Goal: Information Seeking & Learning: Learn about a topic

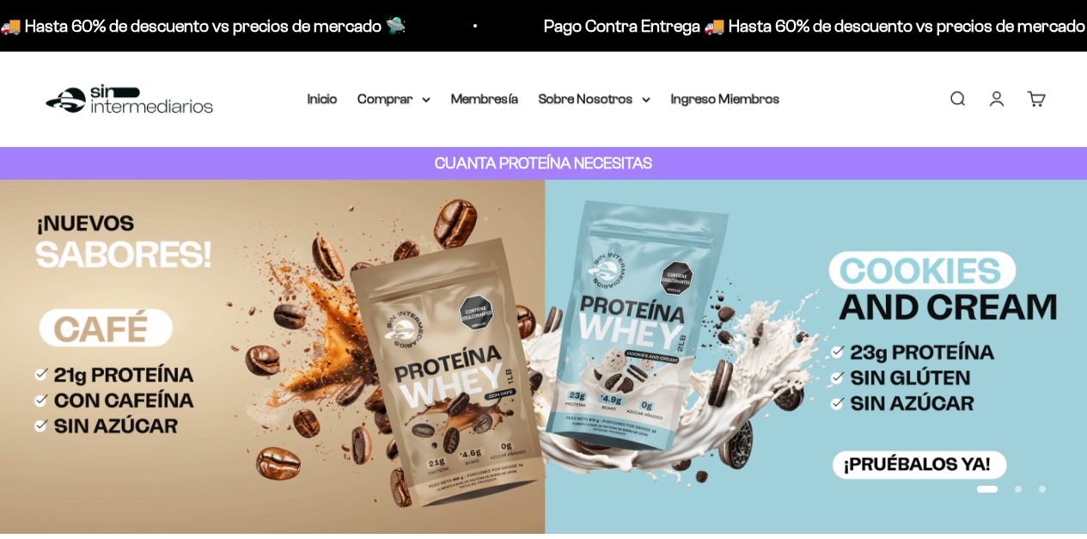
click at [429, 98] on icon at bounding box center [426, 99] width 7 height 3
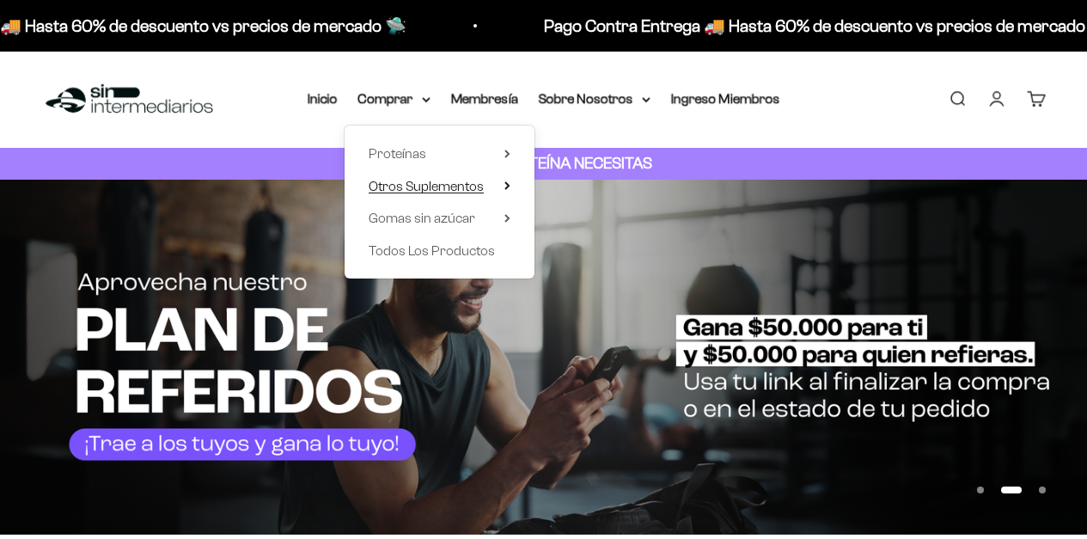
click at [427, 188] on span "Otros Suplementos" at bounding box center [426, 186] width 115 height 15
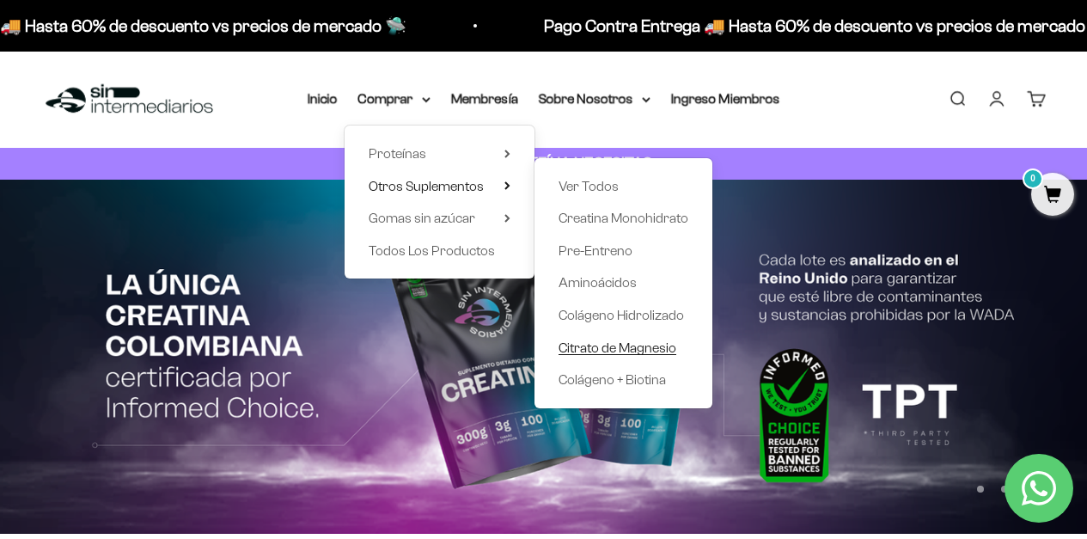
click at [588, 347] on span "Citrato de Magnesio" at bounding box center [618, 347] width 118 height 15
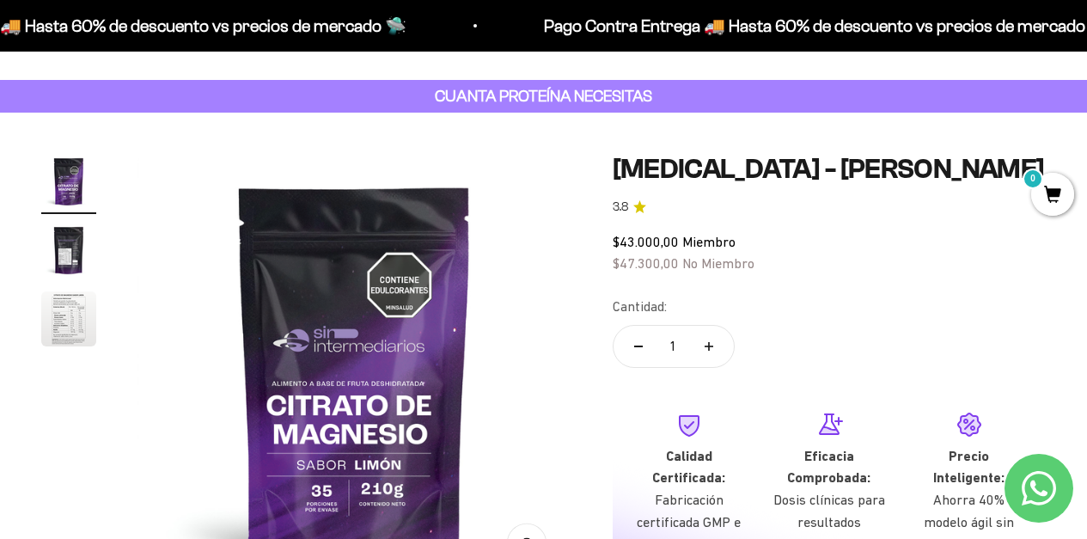
click at [75, 254] on img "Ir al artículo 2" at bounding box center [68, 250] width 55 height 55
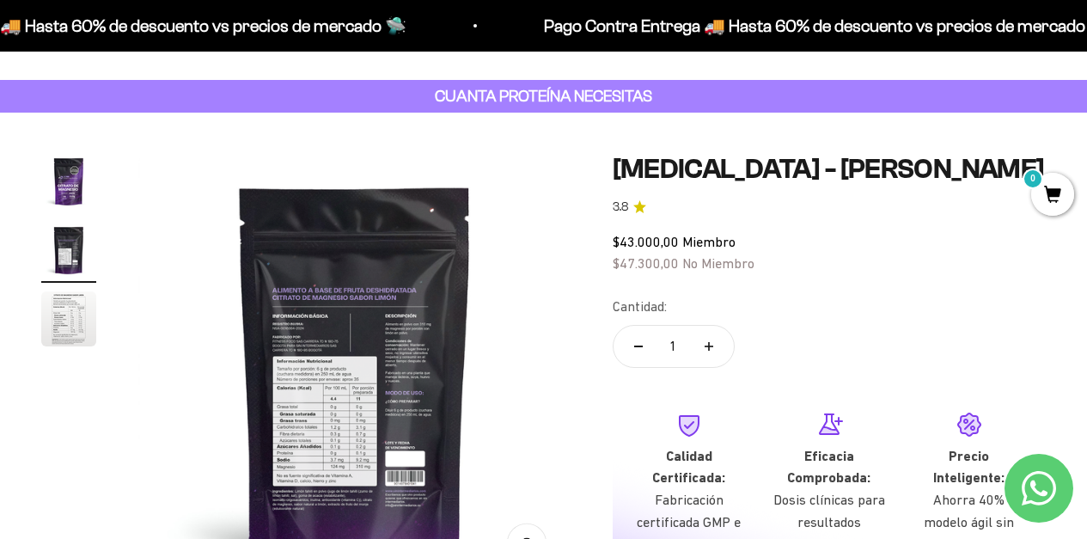
click at [80, 317] on img "Ir al artículo 3" at bounding box center [68, 318] width 55 height 55
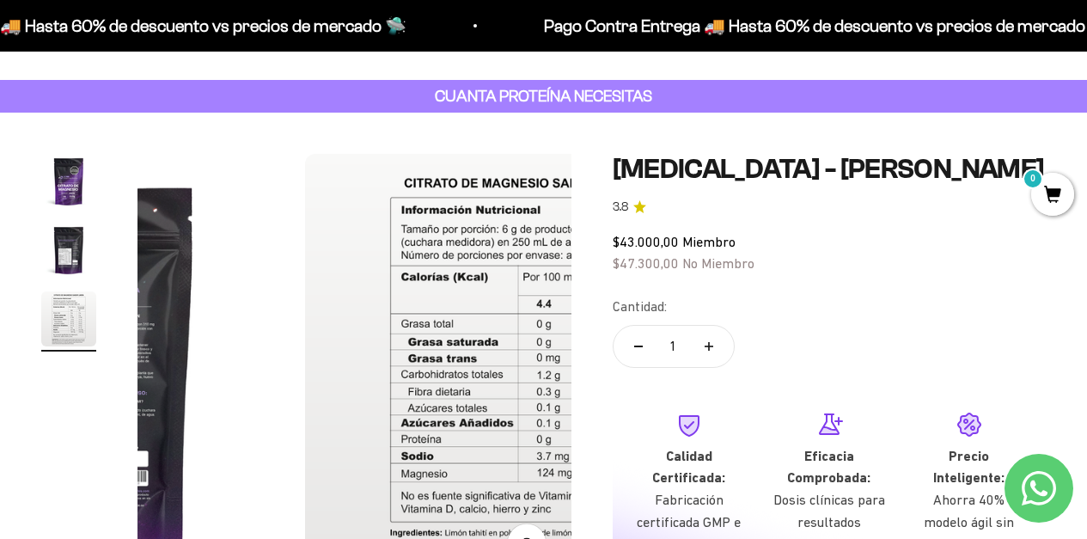
scroll to position [0, 888]
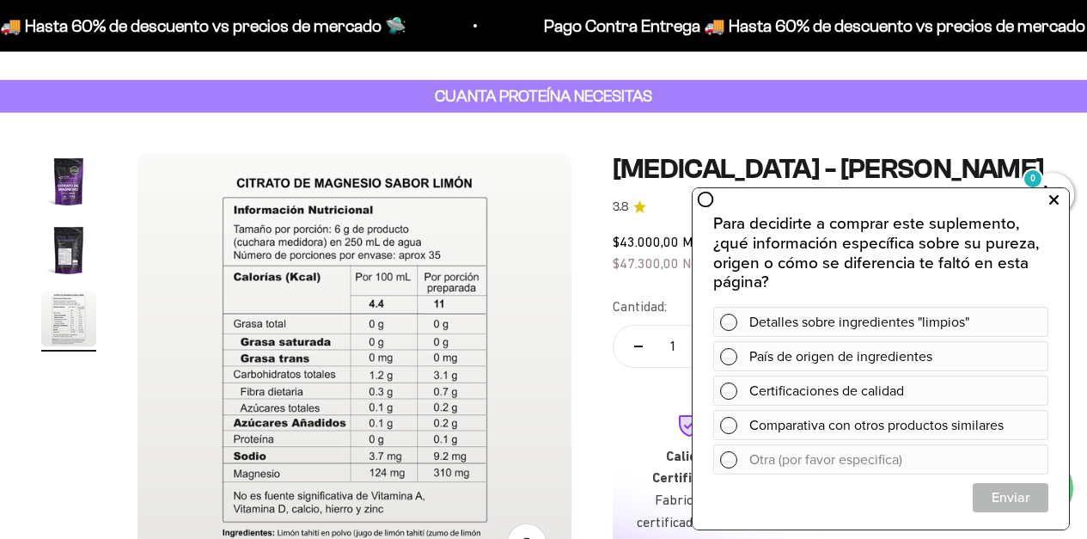
click at [1057, 198] on icon at bounding box center [1053, 200] width 9 height 22
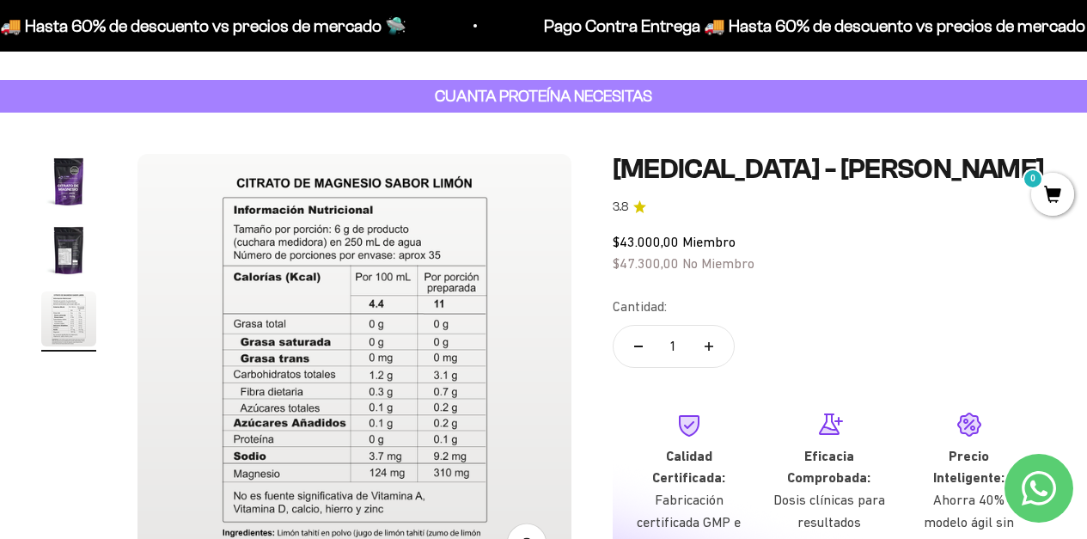
click at [77, 251] on img "Ir al artículo 2" at bounding box center [68, 250] width 55 height 55
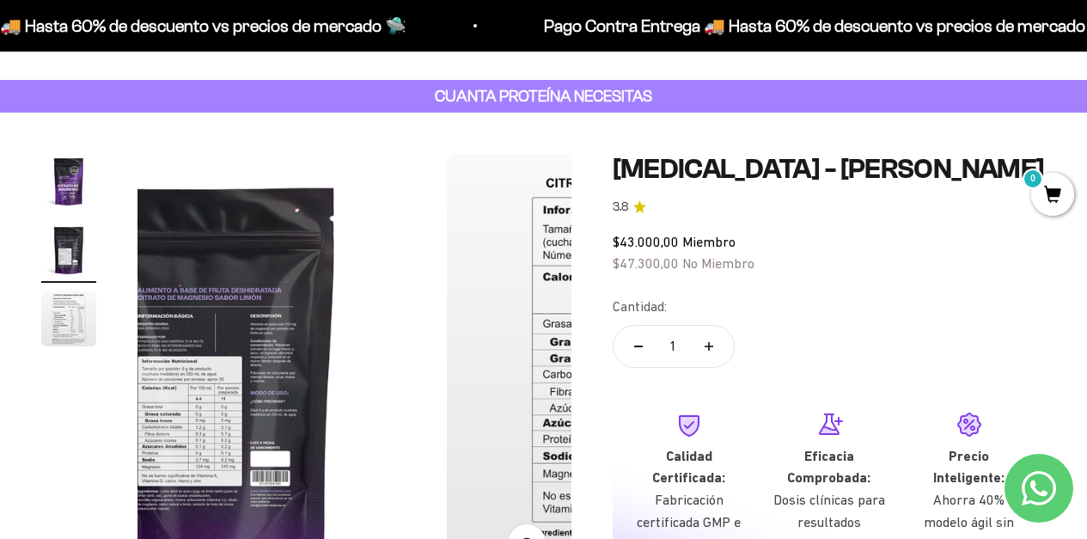
scroll to position [0, 444]
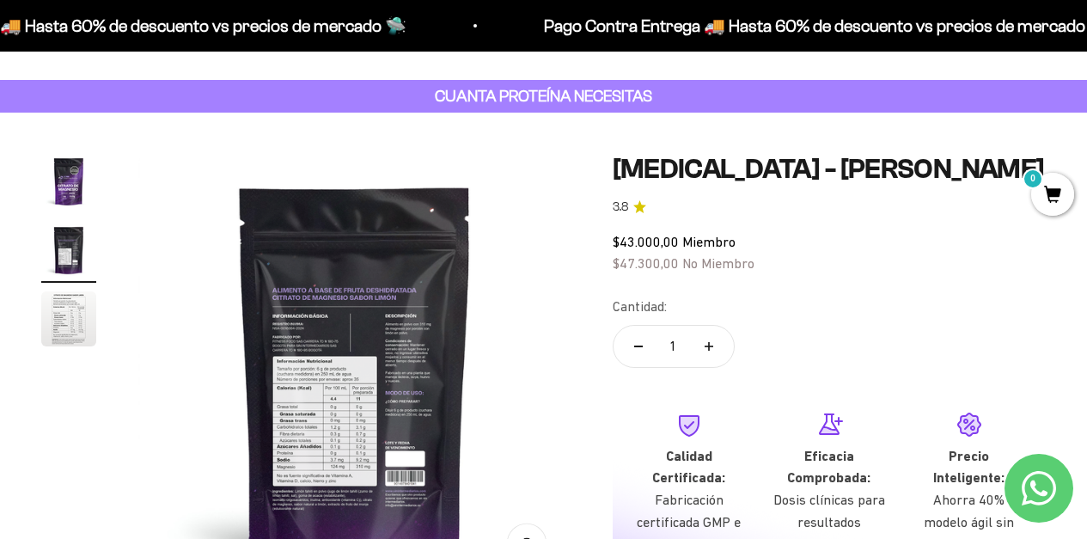
click at [72, 193] on img "Ir al artículo 1" at bounding box center [68, 181] width 55 height 55
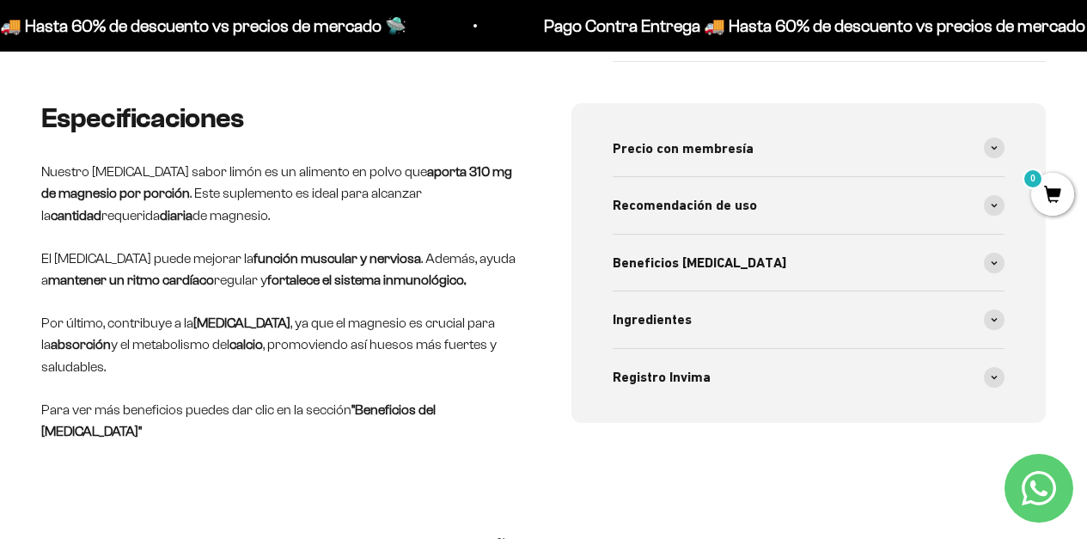
scroll to position [663, 0]
click at [995, 320] on icon at bounding box center [994, 321] width 5 height 3
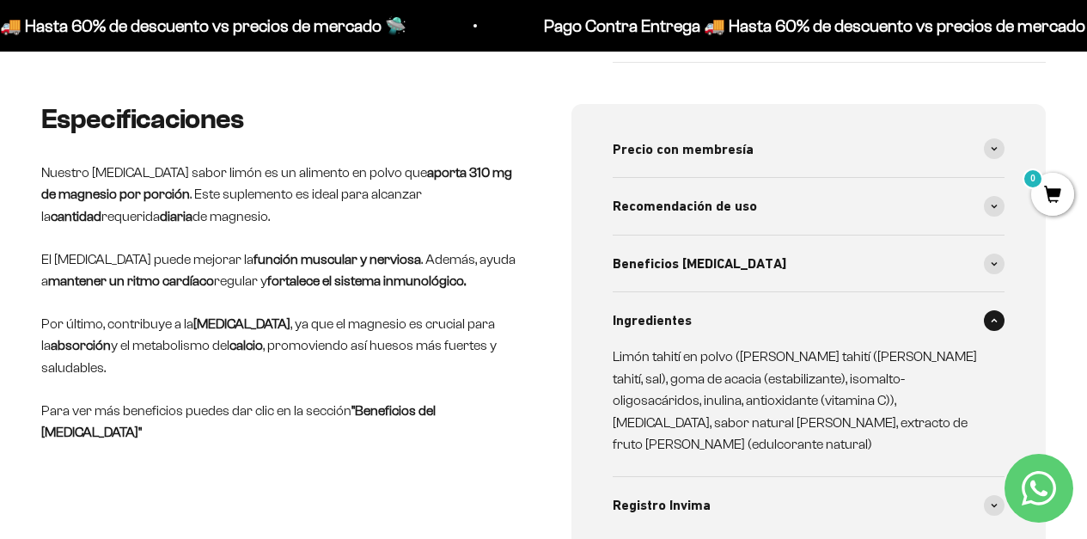
click at [995, 320] on icon at bounding box center [994, 321] width 5 height 3
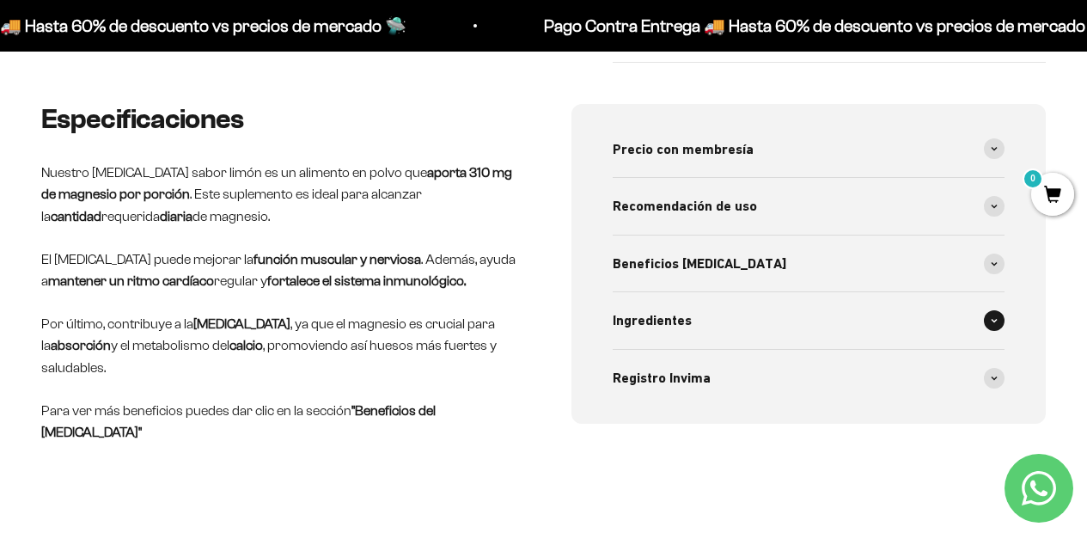
click at [995, 320] on icon at bounding box center [994, 321] width 5 height 3
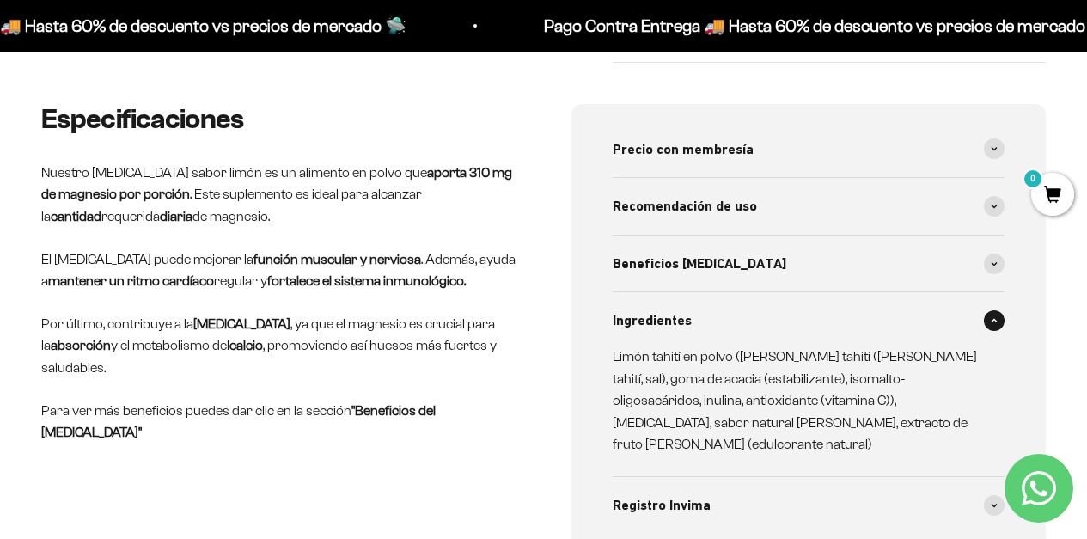
click at [995, 318] on icon at bounding box center [994, 320] width 7 height 5
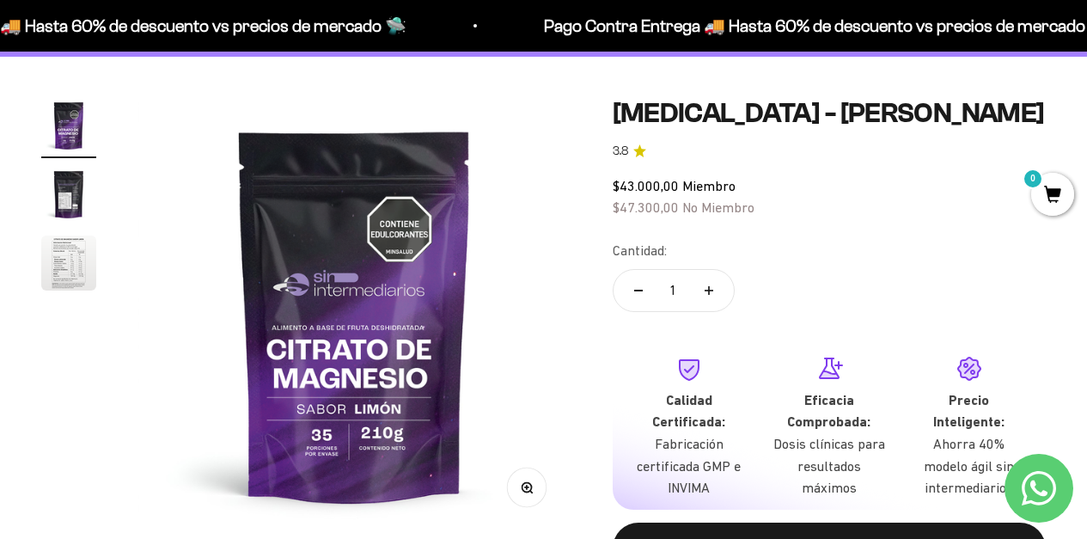
scroll to position [105, 0]
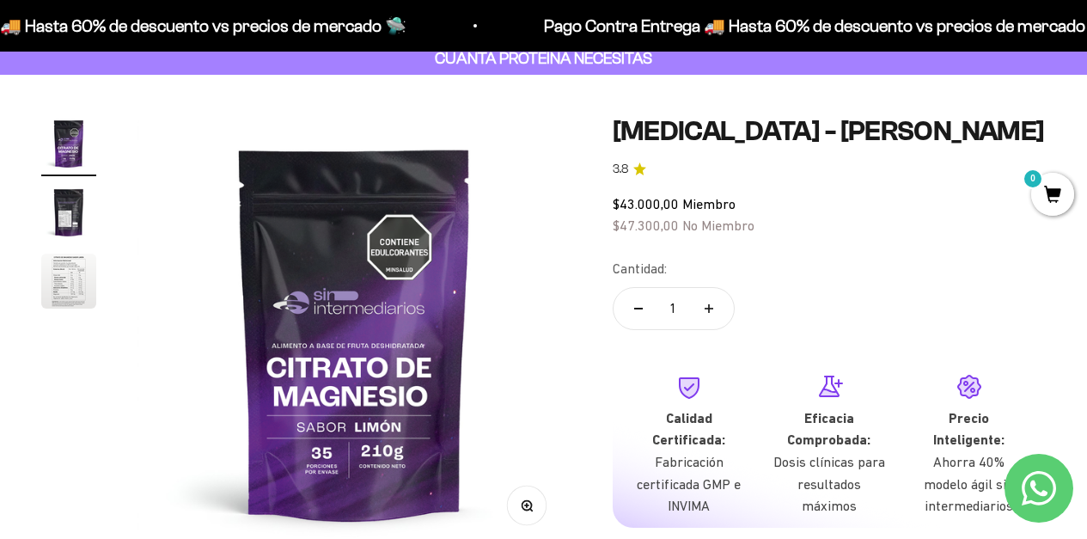
click at [70, 275] on img "Ir al artículo 3" at bounding box center [68, 281] width 55 height 55
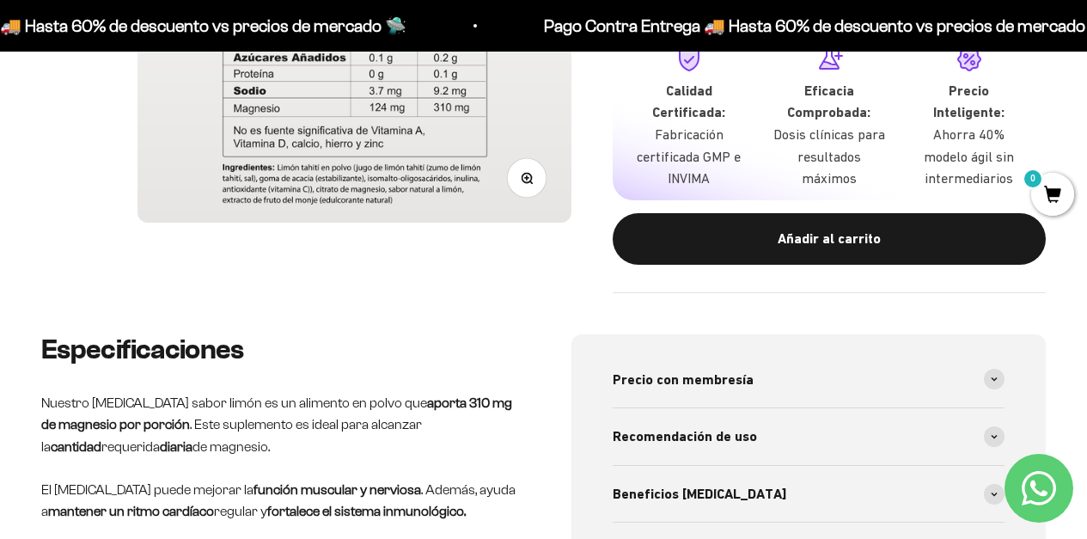
scroll to position [0, 0]
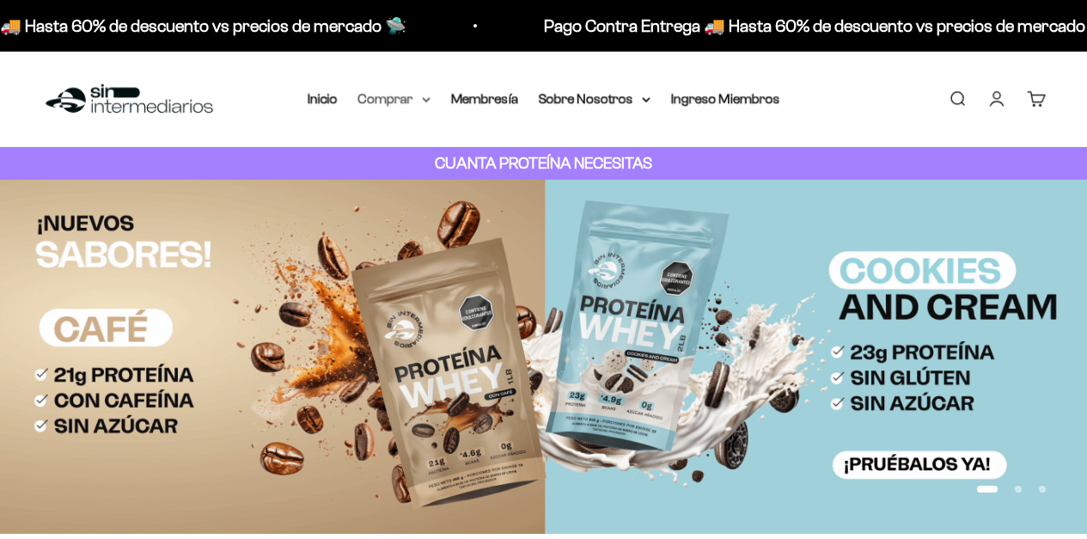
click at [426, 100] on icon at bounding box center [426, 99] width 7 height 3
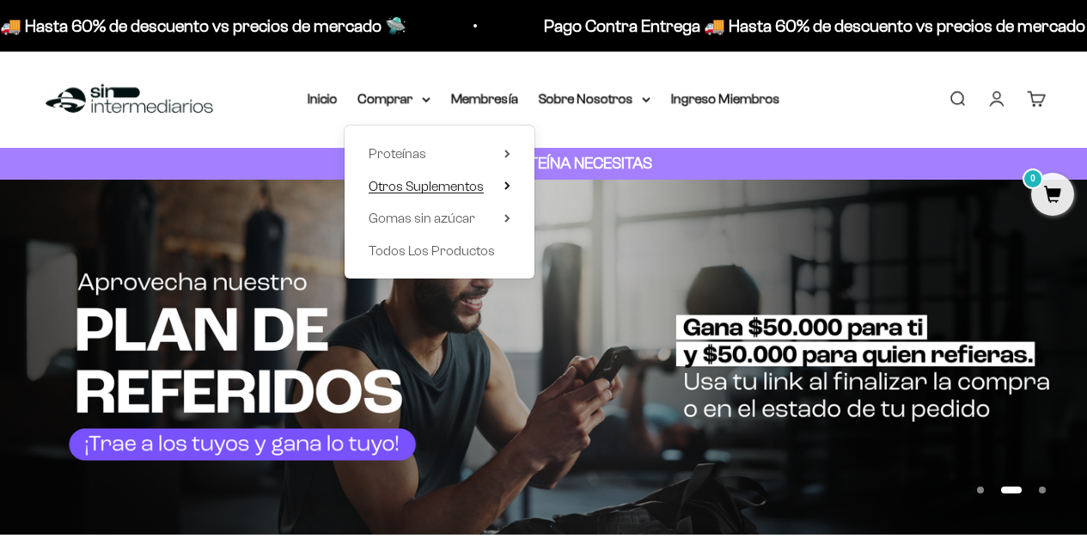
click at [437, 186] on span "Otros Suplementos" at bounding box center [426, 186] width 115 height 15
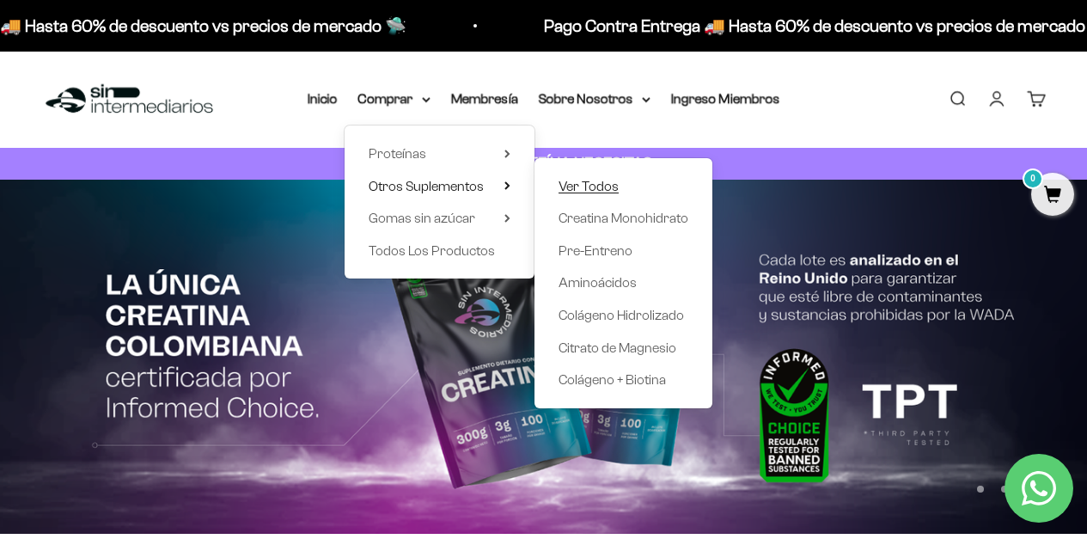
click at [594, 188] on span "Ver Todos" at bounding box center [589, 186] width 60 height 15
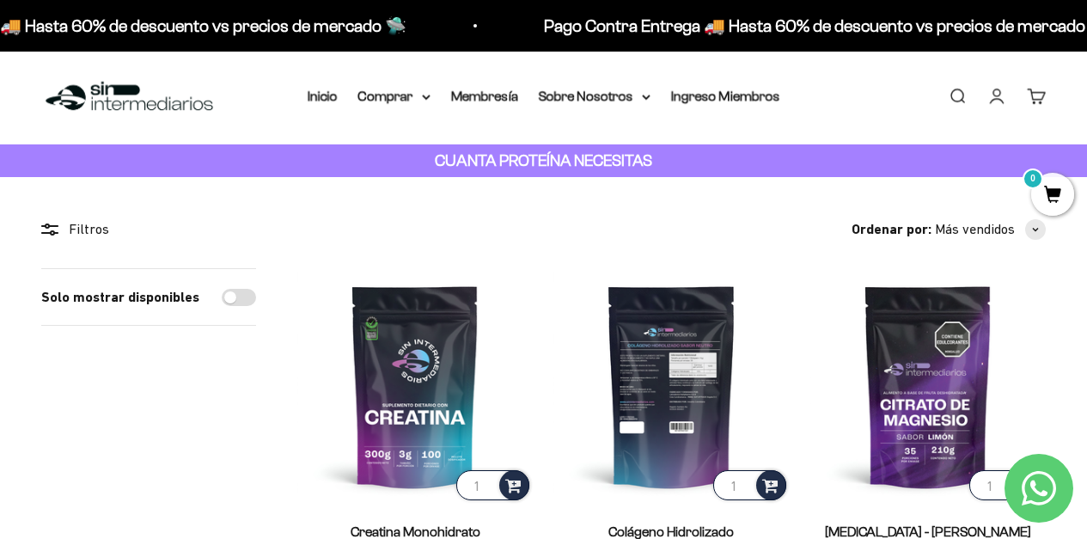
scroll to position [4, 0]
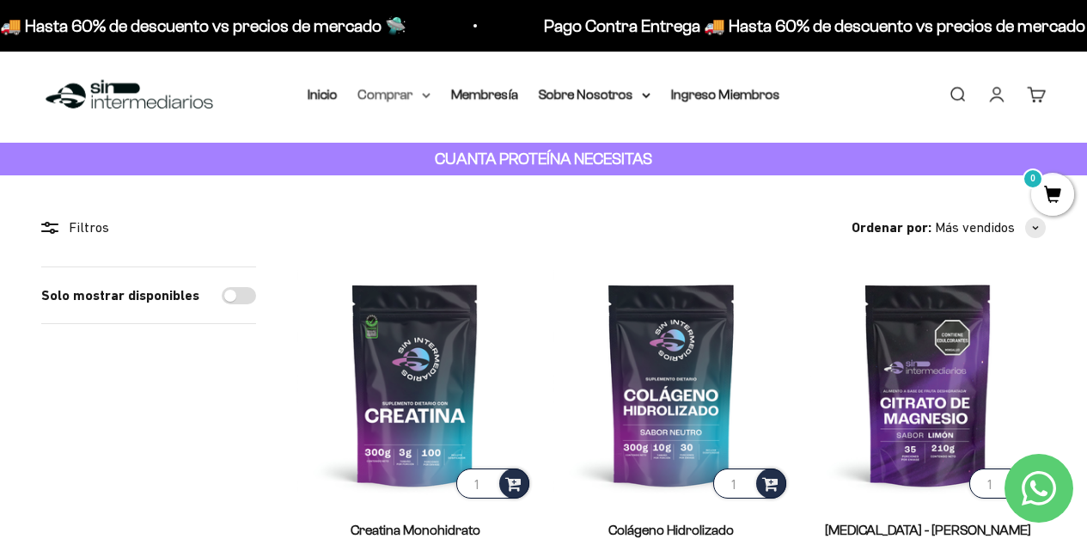
click at [427, 98] on icon at bounding box center [426, 96] width 9 height 6
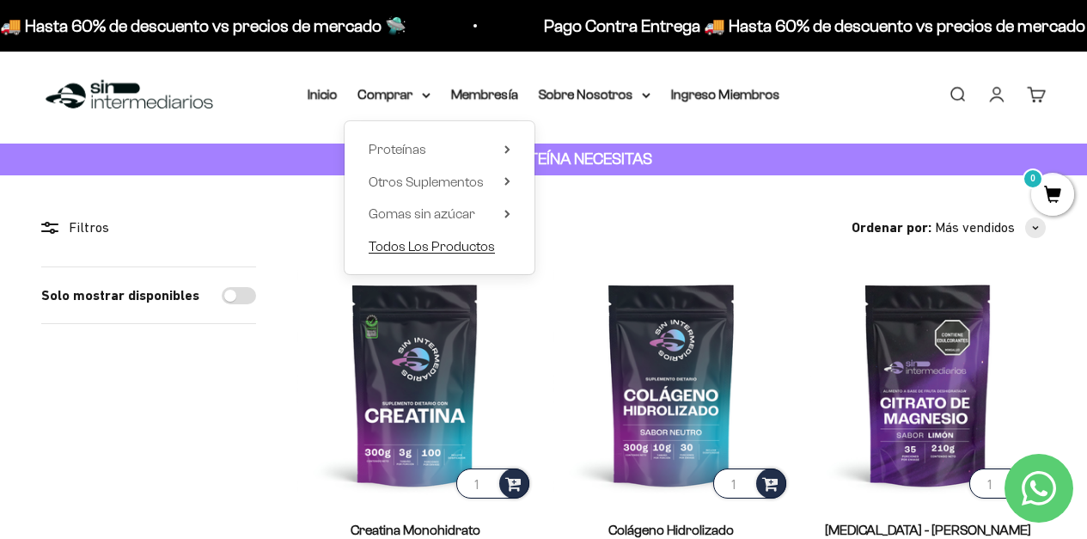
click at [428, 248] on span "Todos Los Productos" at bounding box center [432, 246] width 126 height 15
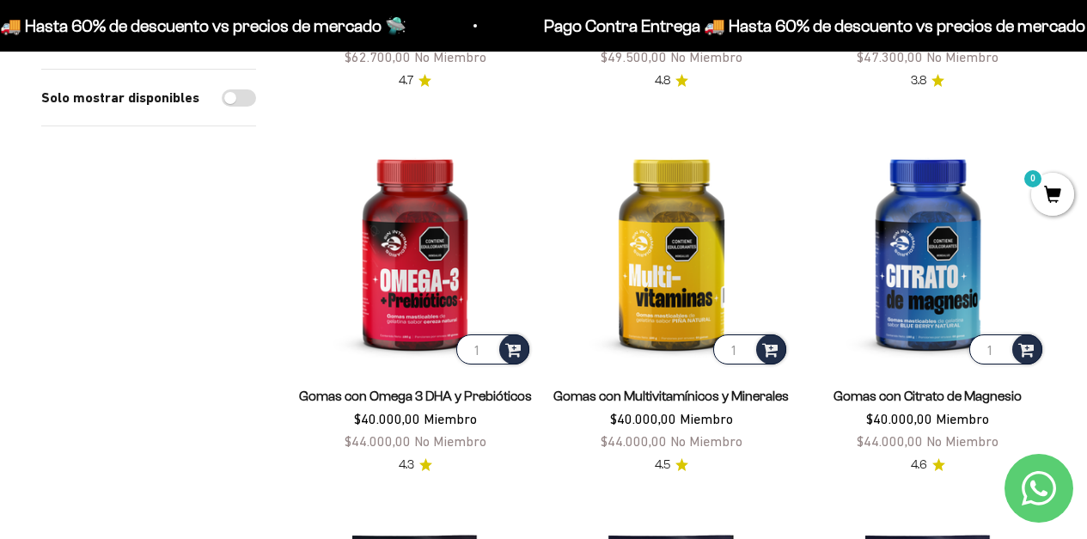
scroll to position [522, 0]
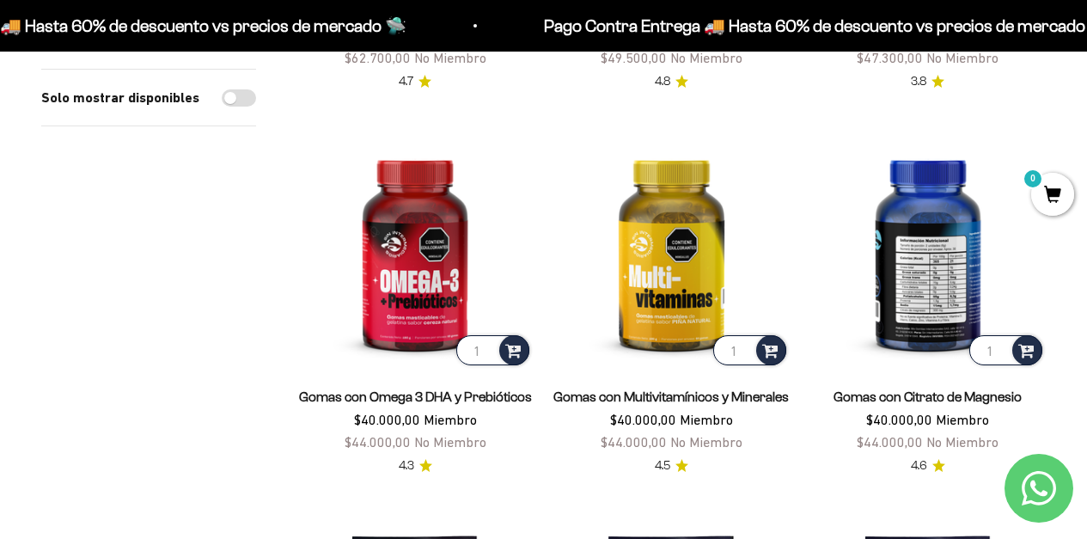
click at [947, 272] on img at bounding box center [929, 251] width 236 height 236
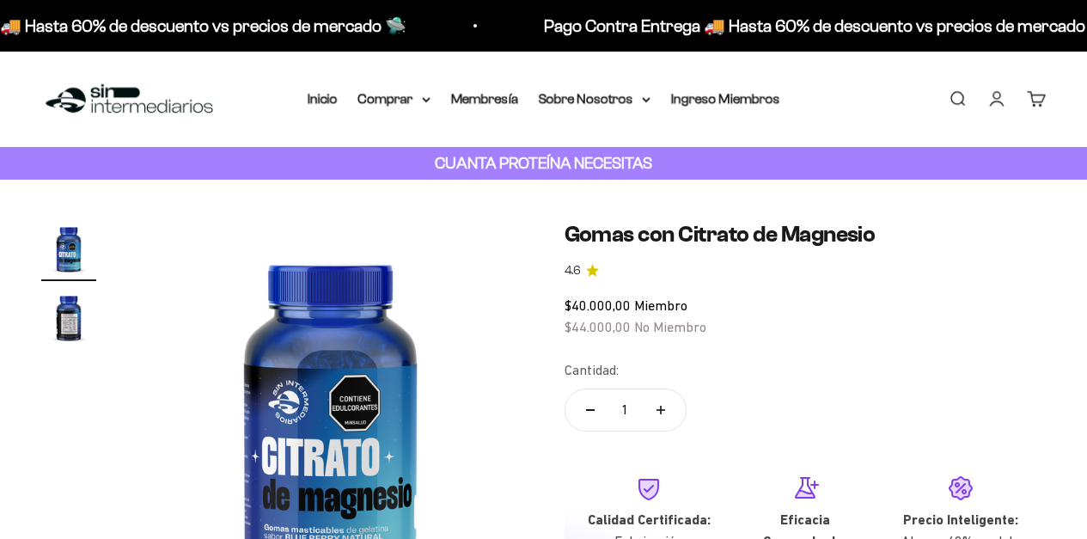
click at [73, 322] on img "Ir al artículo 2" at bounding box center [68, 317] width 55 height 55
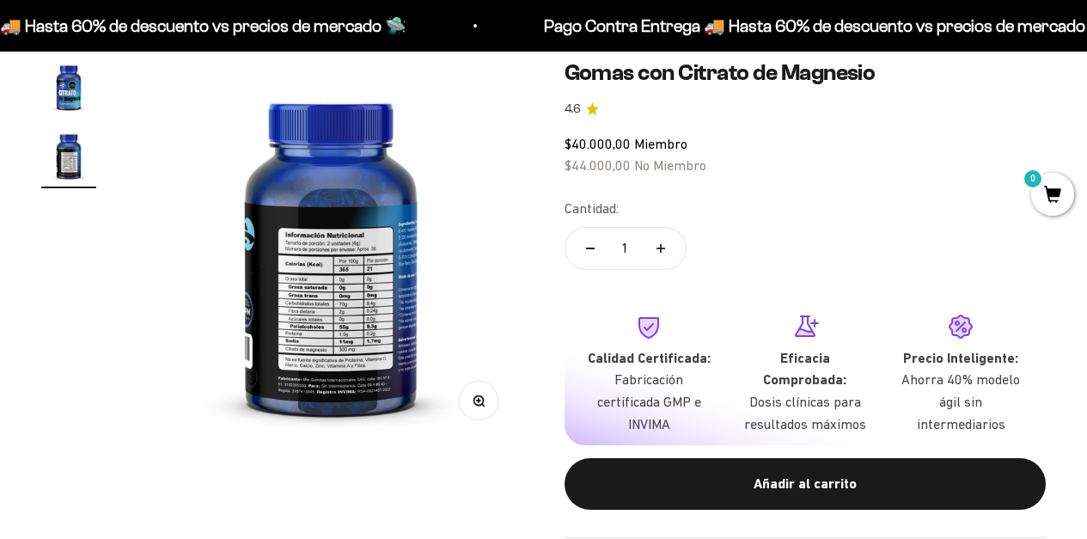
scroll to position [0, 395]
